Goal: Transaction & Acquisition: Purchase product/service

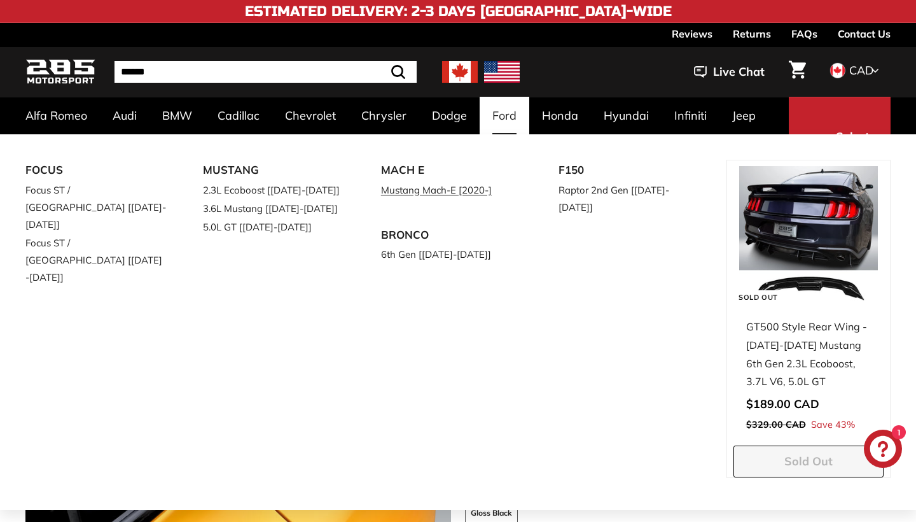
click at [440, 188] on link "Mustang Mach-E [2020-]" at bounding box center [452, 190] width 142 height 18
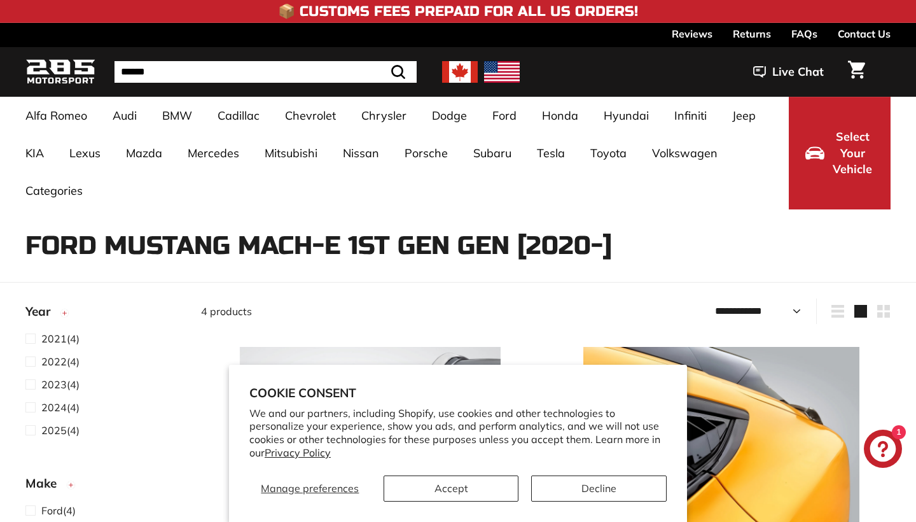
select select "**********"
click at [468, 484] on button "Accept" at bounding box center [452, 488] width 136 height 26
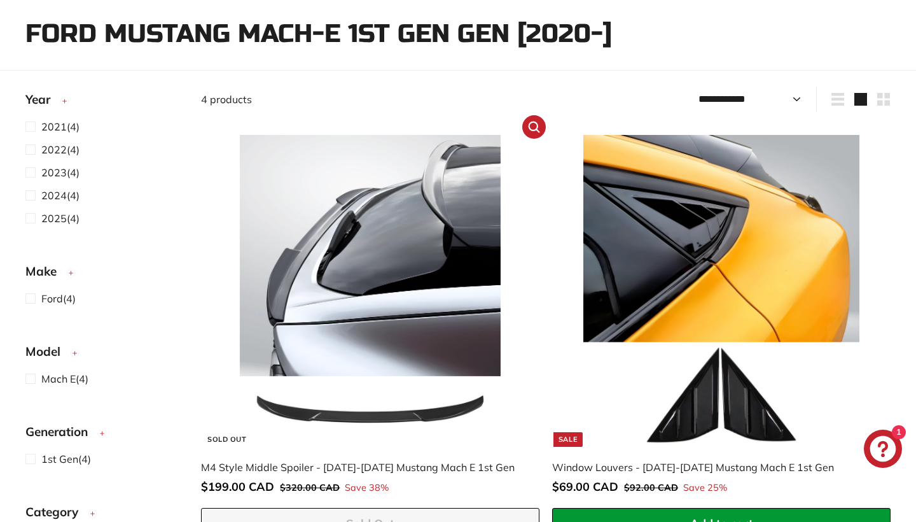
scroll to position [224, 0]
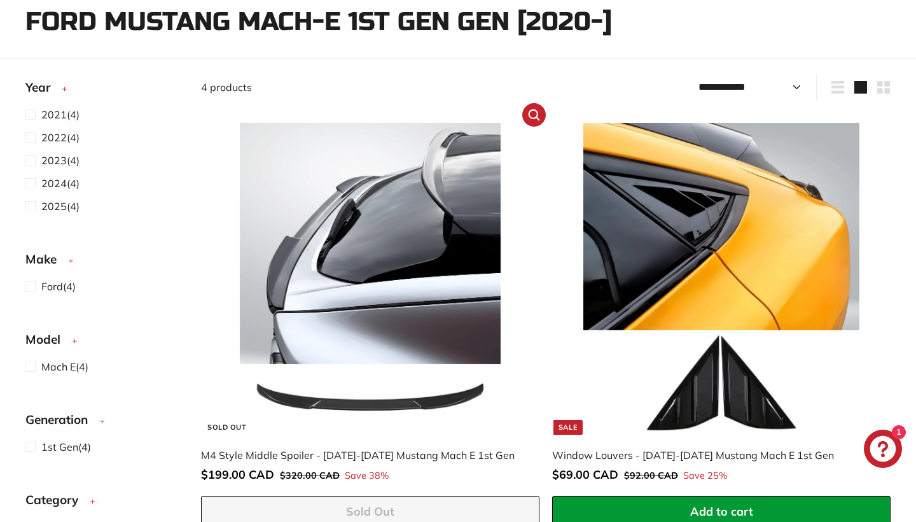
click at [400, 347] on img at bounding box center [370, 278] width 311 height 311
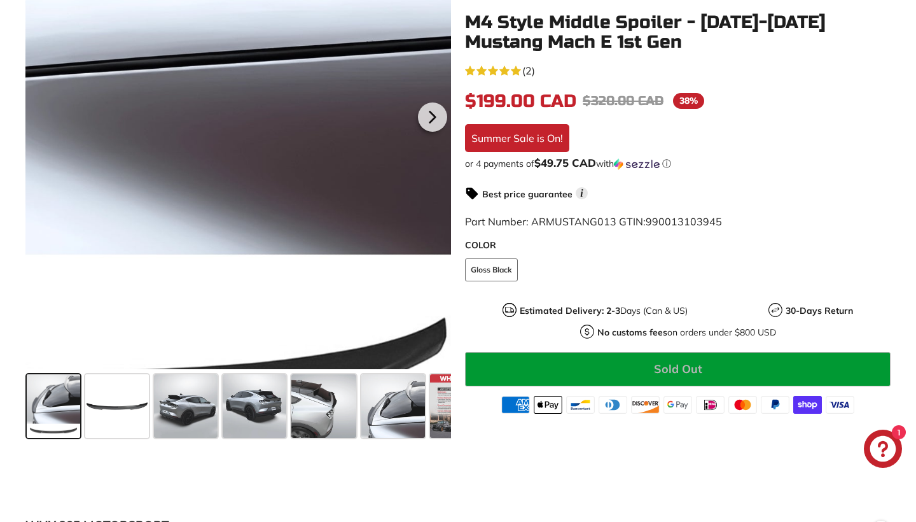
scroll to position [395, 0]
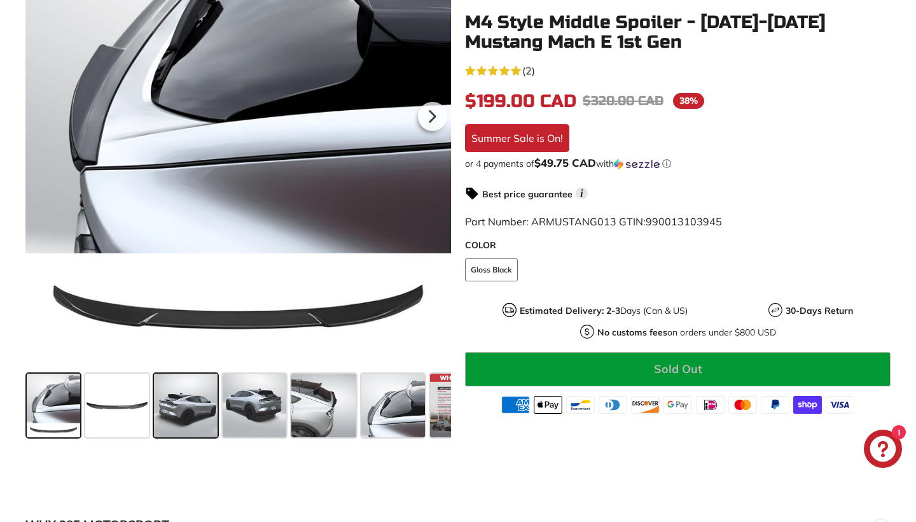
click at [179, 409] on span at bounding box center [186, 405] width 64 height 64
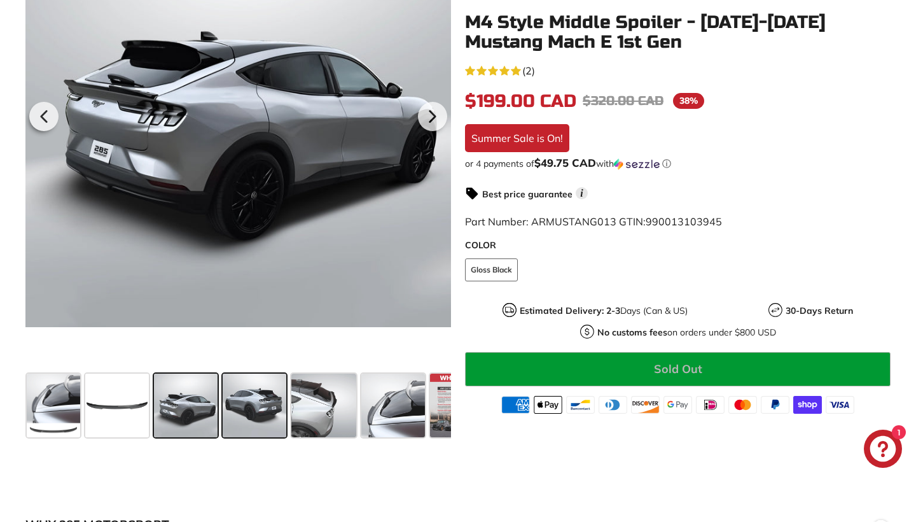
click at [255, 405] on span at bounding box center [255, 405] width 64 height 64
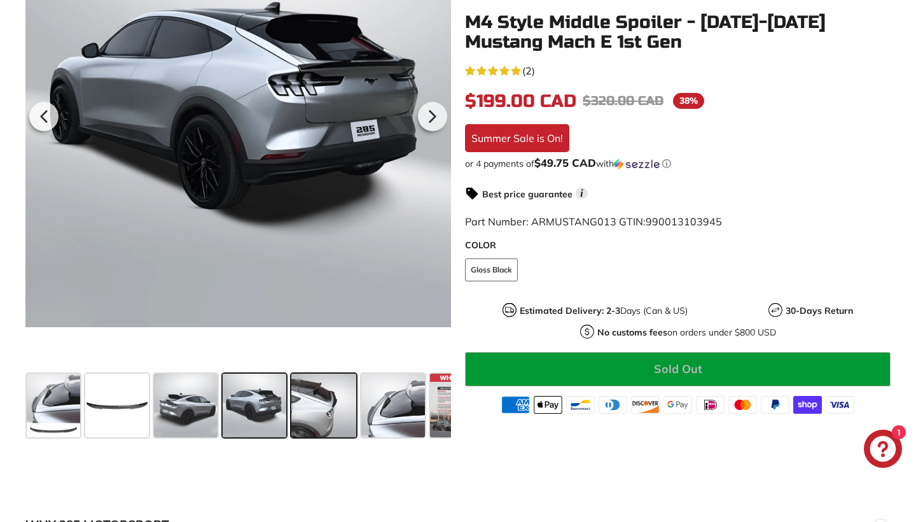
click at [320, 410] on span at bounding box center [323, 405] width 65 height 64
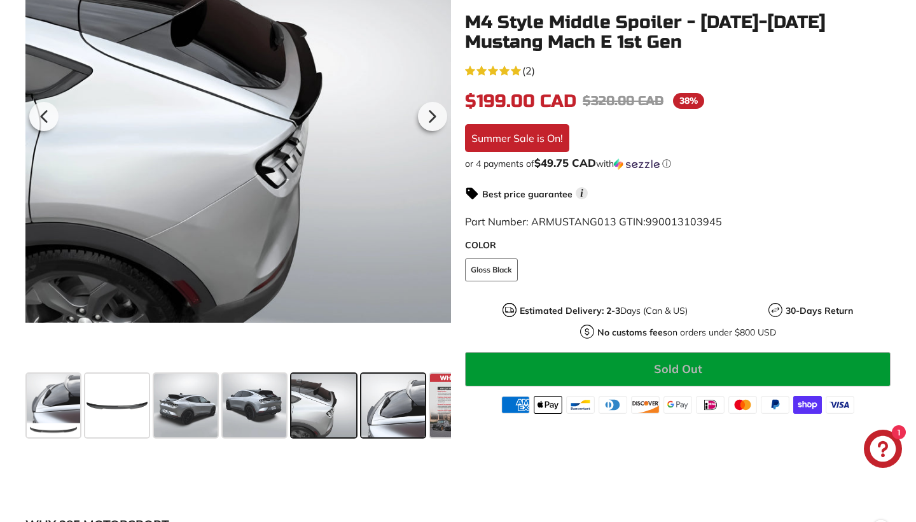
click at [391, 403] on span at bounding box center [393, 405] width 64 height 64
